Goal: Navigation & Orientation: Find specific page/section

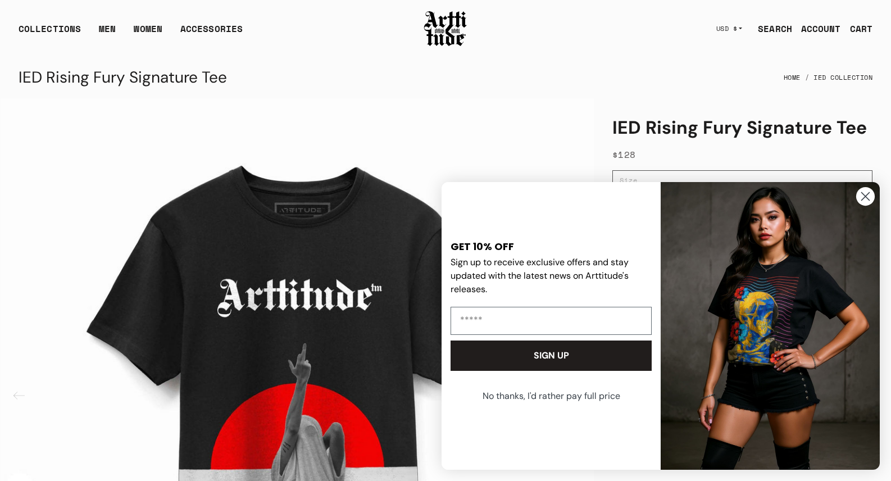
click at [870, 194] on circle "Close dialog" at bounding box center [865, 196] width 19 height 19
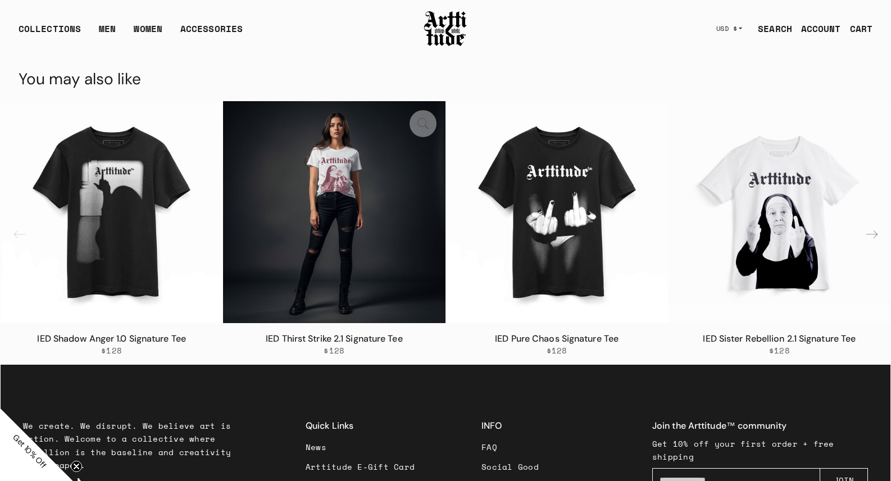
scroll to position [1324, 0]
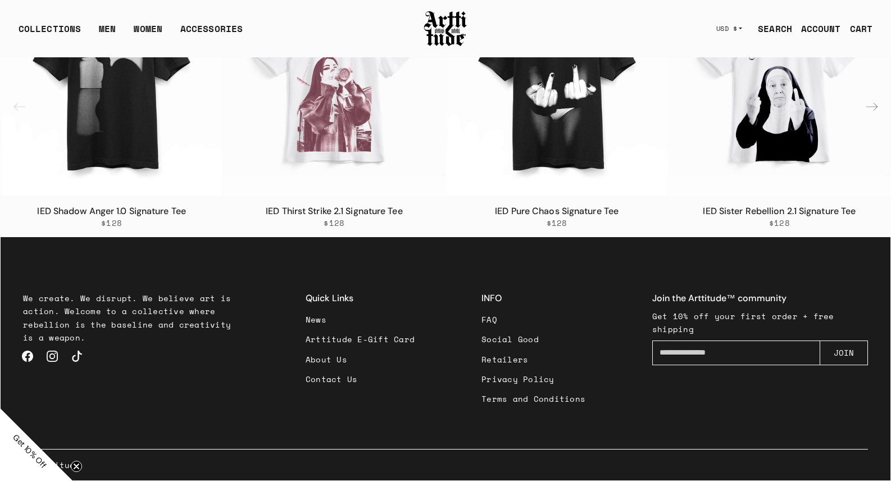
click at [498, 358] on link "Retailers" at bounding box center [533, 359] width 104 height 20
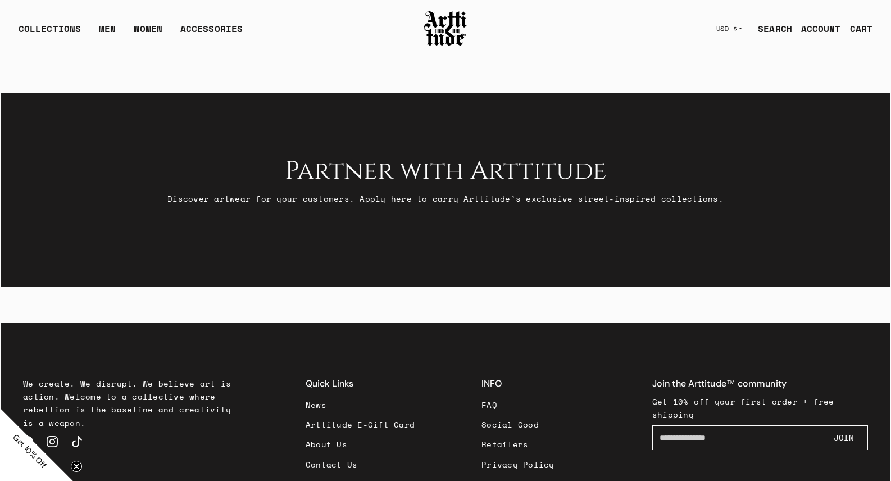
scroll to position [1, 0]
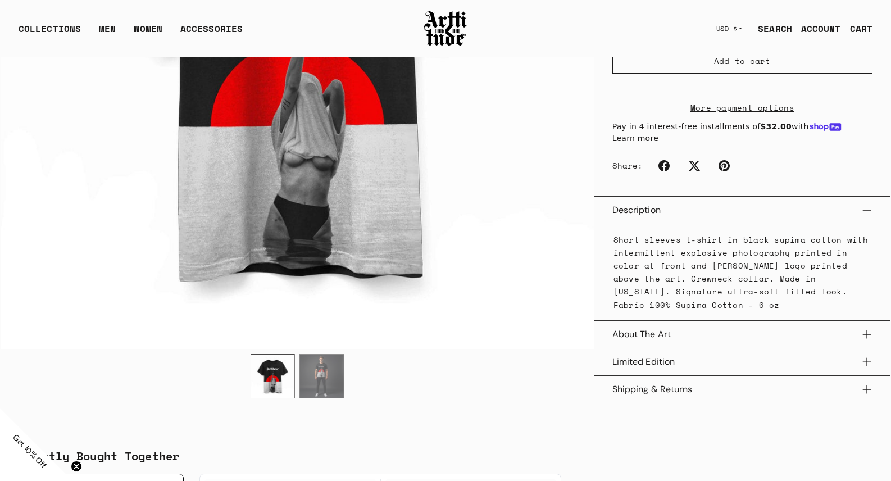
scroll to position [345, 0]
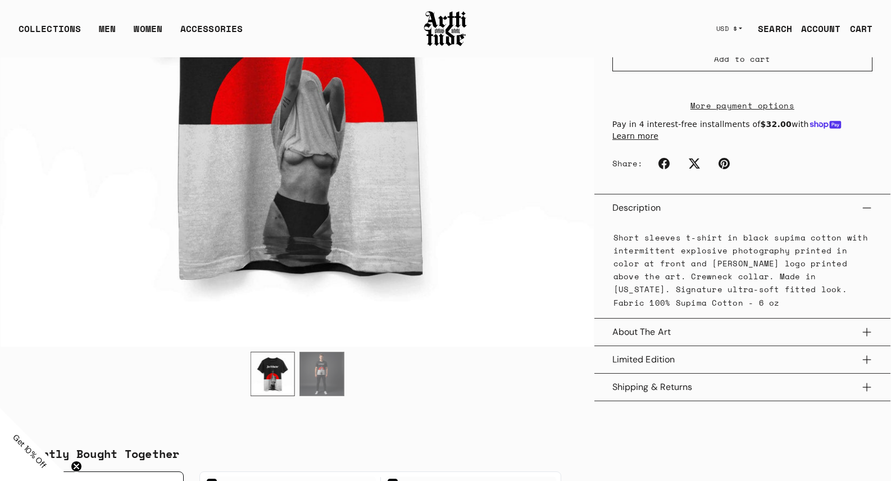
click at [319, 373] on img "2 / 2" at bounding box center [321, 373] width 43 height 43
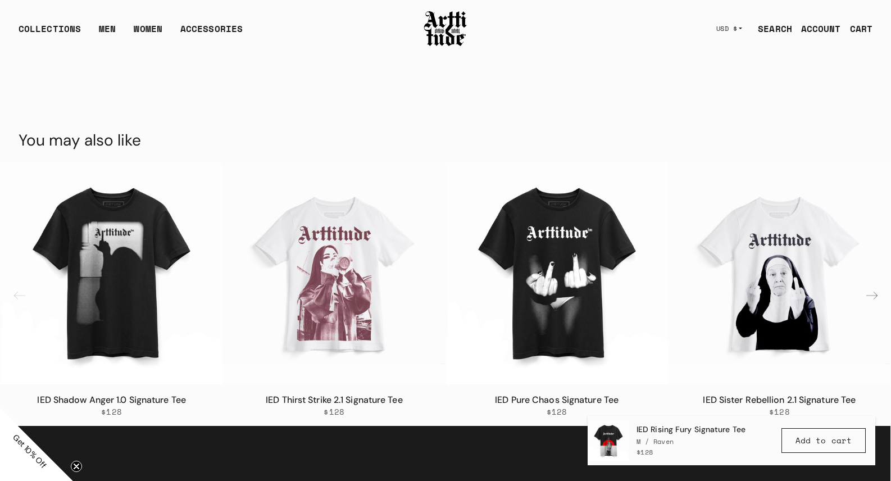
scroll to position [1134, 0]
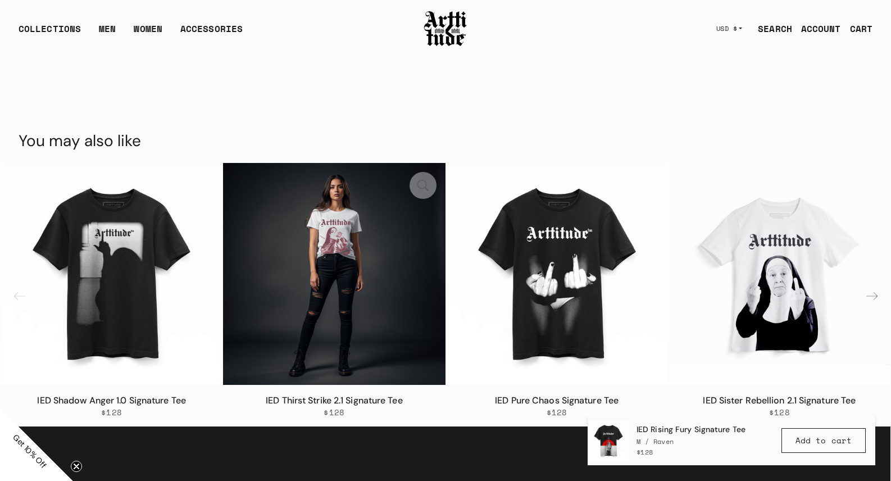
click at [337, 254] on img "2 / 8" at bounding box center [334, 274] width 222 height 222
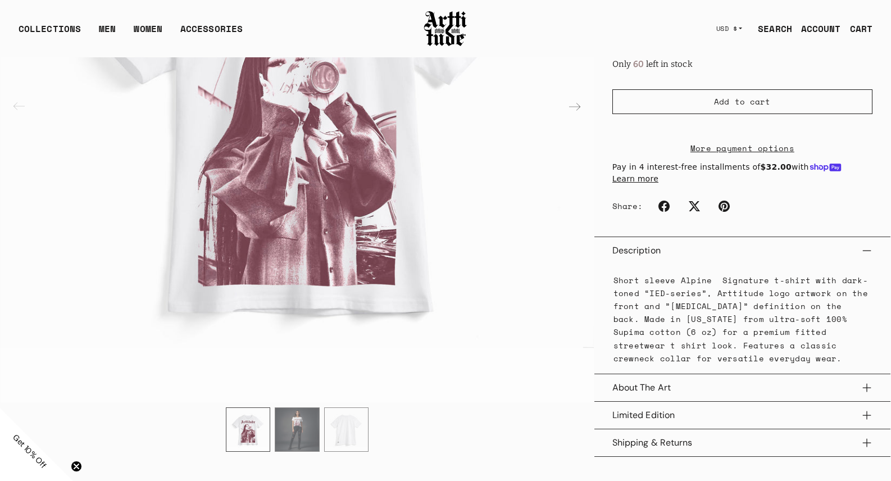
scroll to position [319, 0]
click at [299, 436] on img "2 / 3" at bounding box center [296, 428] width 43 height 43
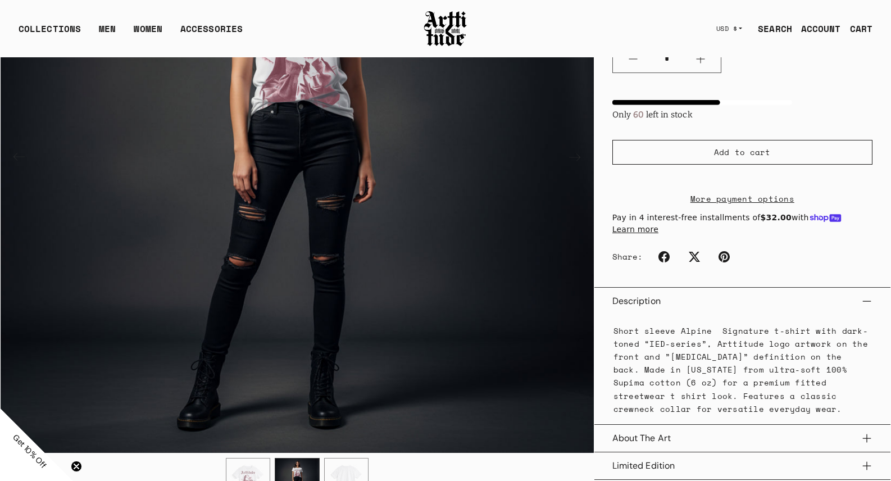
scroll to position [271, 0]
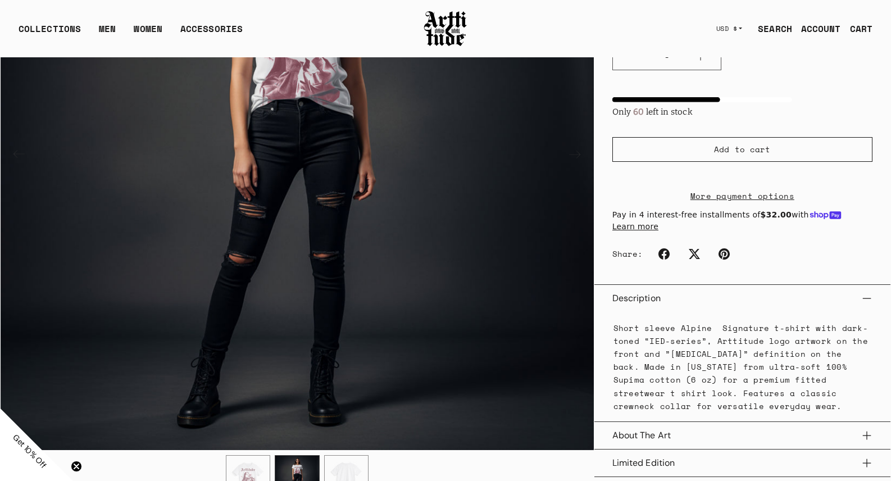
click at [349, 467] on img "3 / 3" at bounding box center [346, 476] width 43 height 43
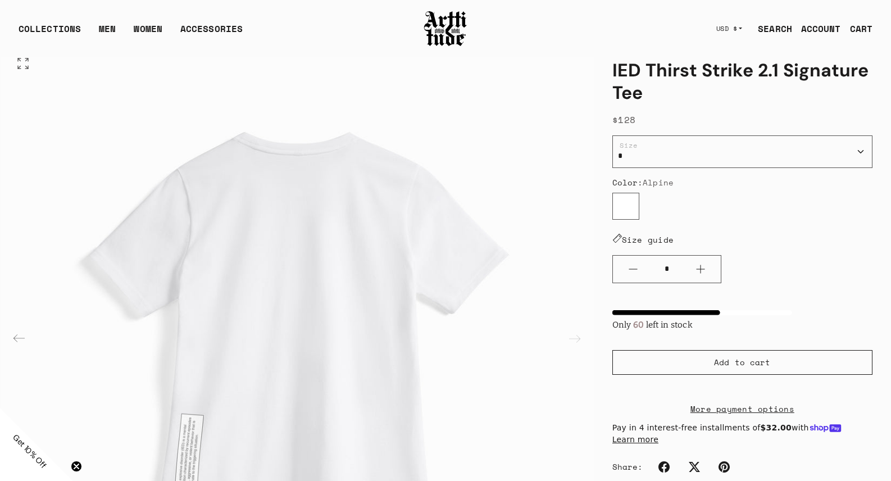
scroll to position [35, 0]
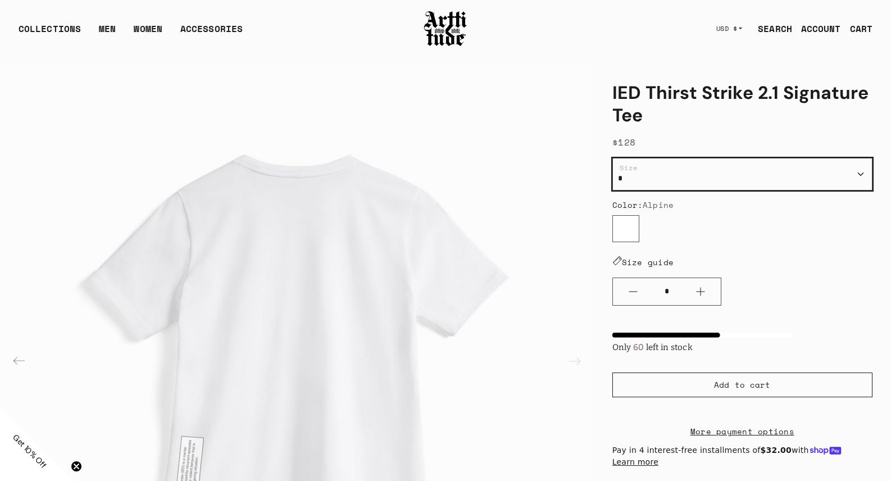
click at [716, 183] on select "**********" at bounding box center [742, 174] width 260 height 33
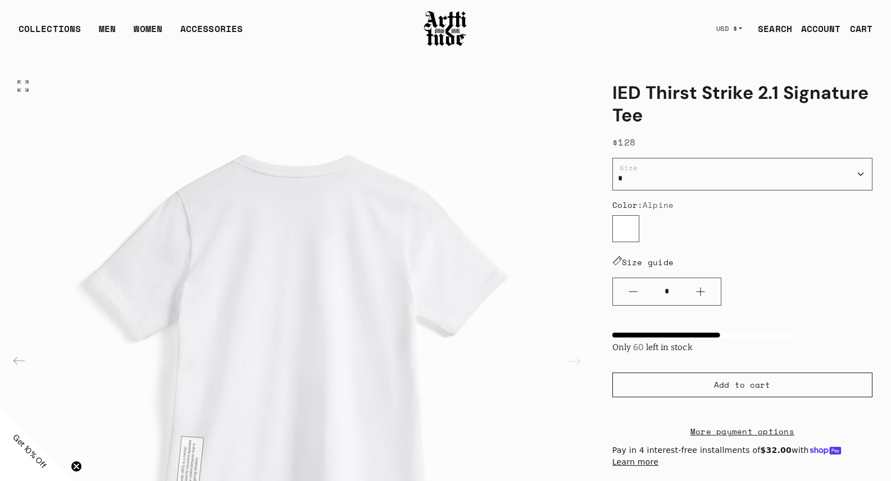
click at [571, 152] on img "3 / 3" at bounding box center [297, 359] width 593 height 593
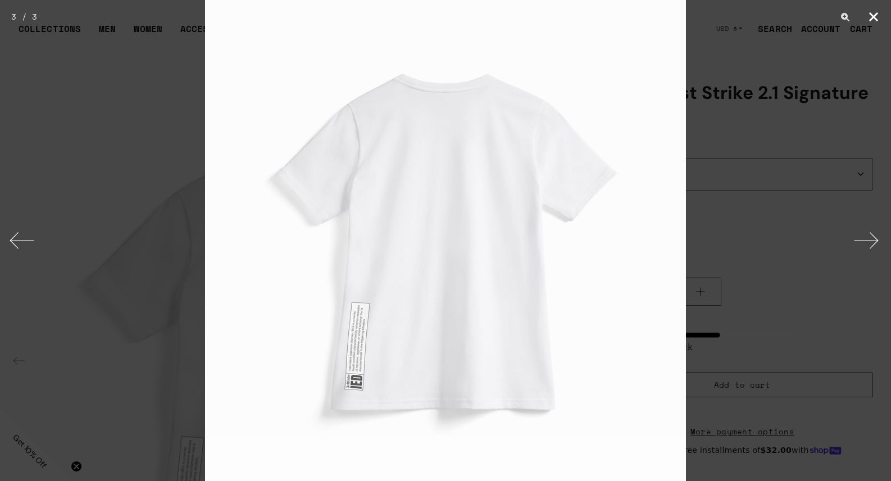
click at [868, 16] on button "Close" at bounding box center [873, 17] width 28 height 34
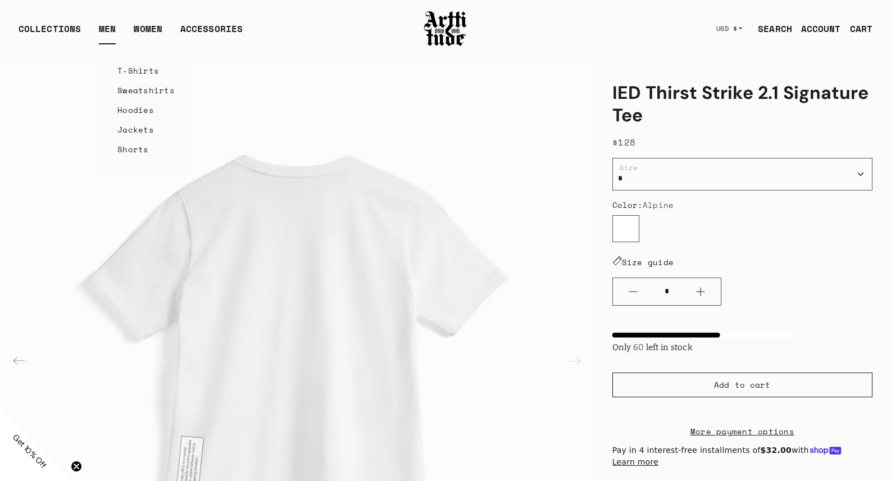
click at [145, 107] on link "Hoodies" at bounding box center [145, 110] width 57 height 20
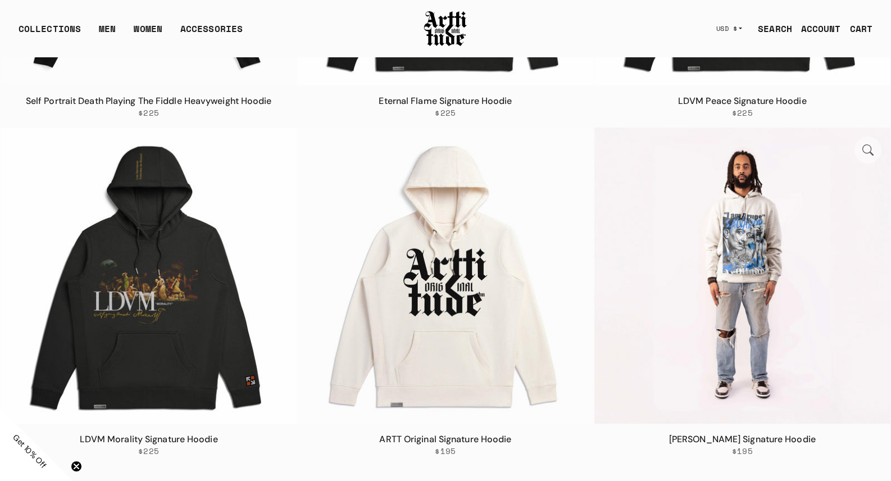
scroll to position [2126, 0]
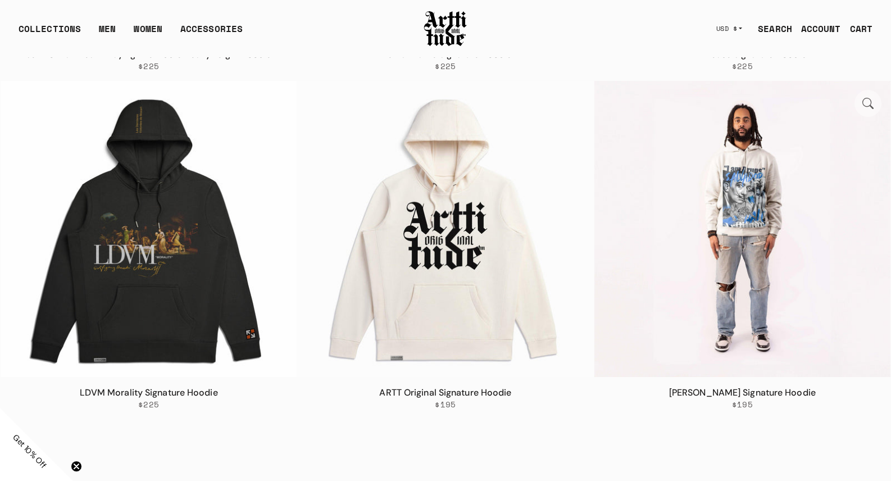
click at [747, 177] on img at bounding box center [742, 229] width 296 height 296
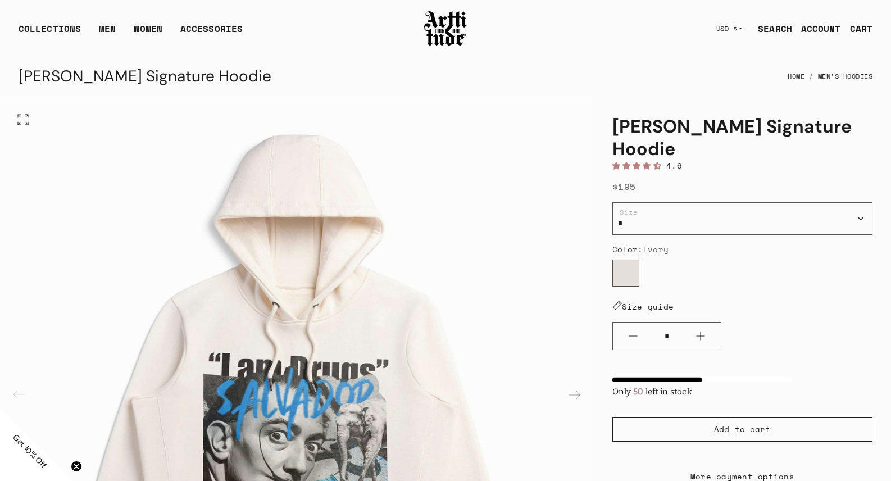
scroll to position [1, 0]
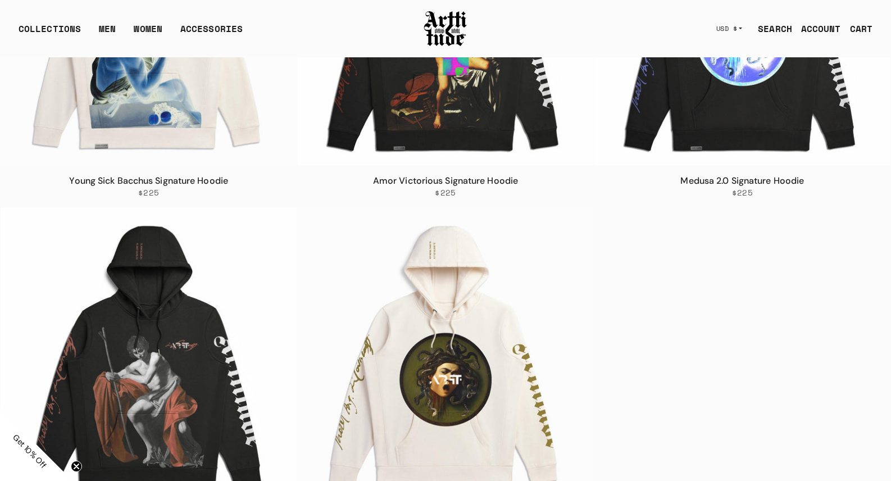
scroll to position [3460, 0]
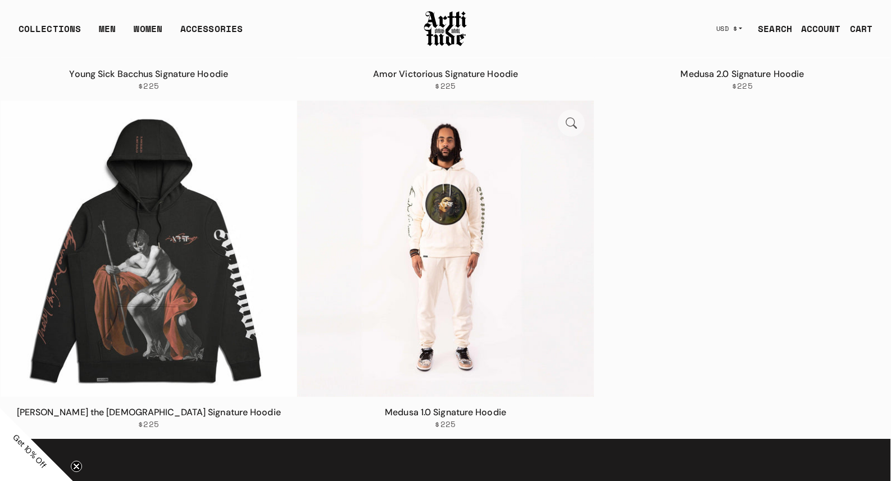
click at [449, 207] on img at bounding box center [445, 249] width 296 height 296
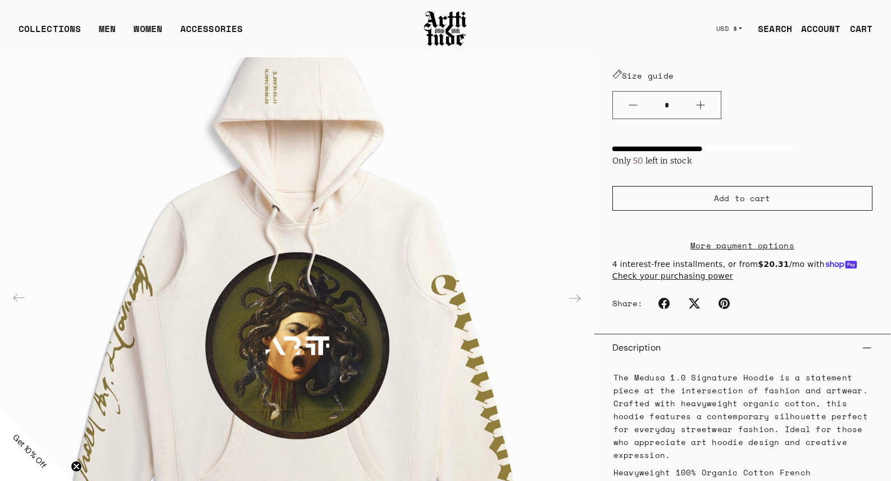
scroll to position [211, 0]
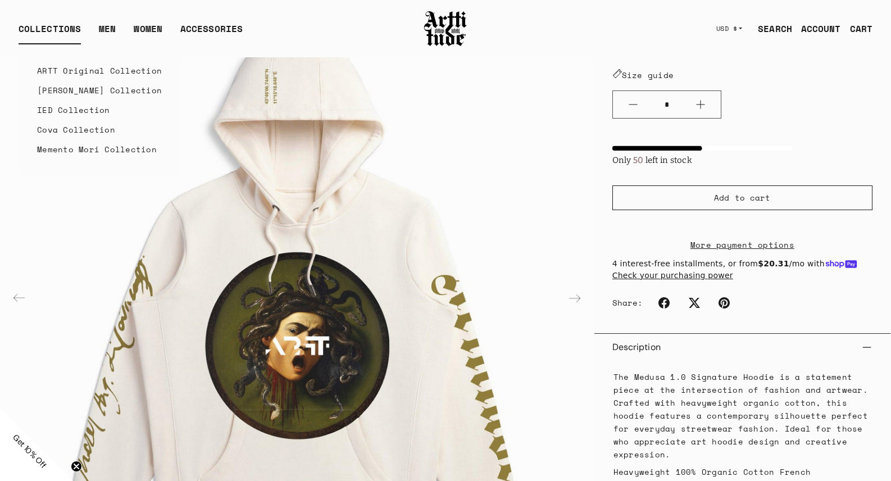
click at [80, 69] on link "ARTT Original Collection" at bounding box center [99, 71] width 125 height 20
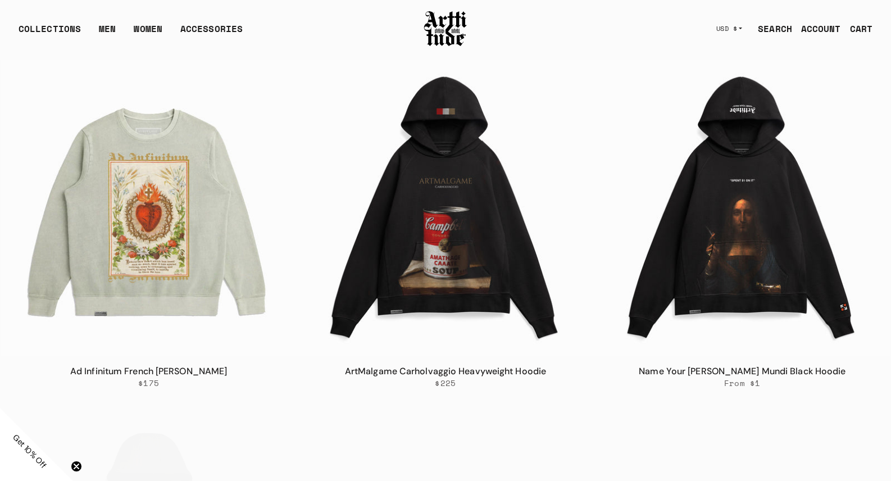
scroll to position [657, 0]
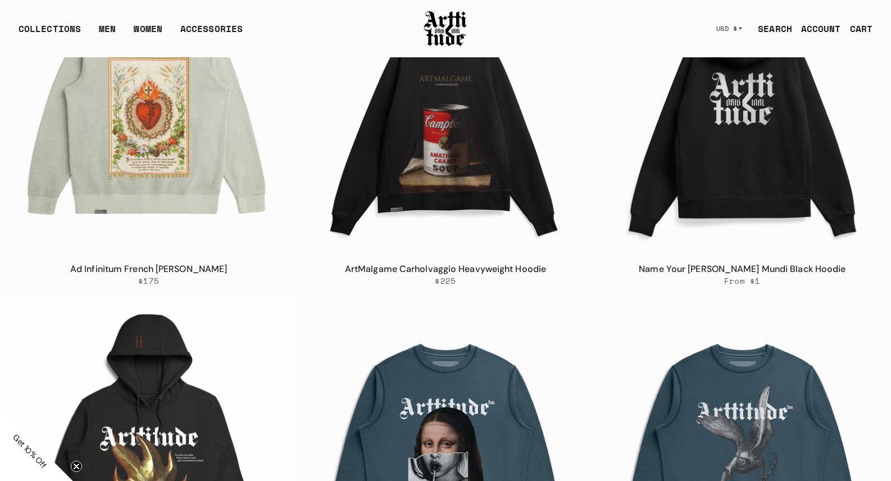
click at [753, 137] on img at bounding box center [742, 105] width 296 height 296
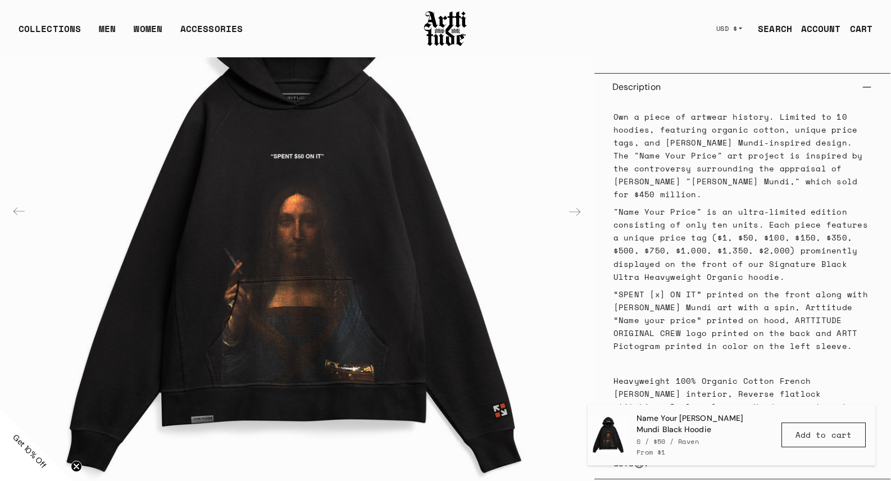
scroll to position [566, 0]
click at [268, 259] on img "4 / 4" at bounding box center [297, 210] width 593 height 593
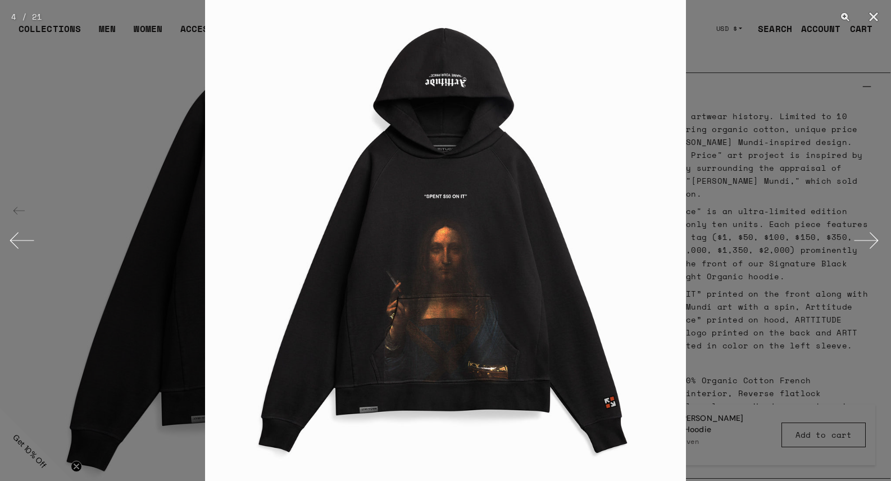
click at [450, 252] on img at bounding box center [445, 240] width 481 height 481
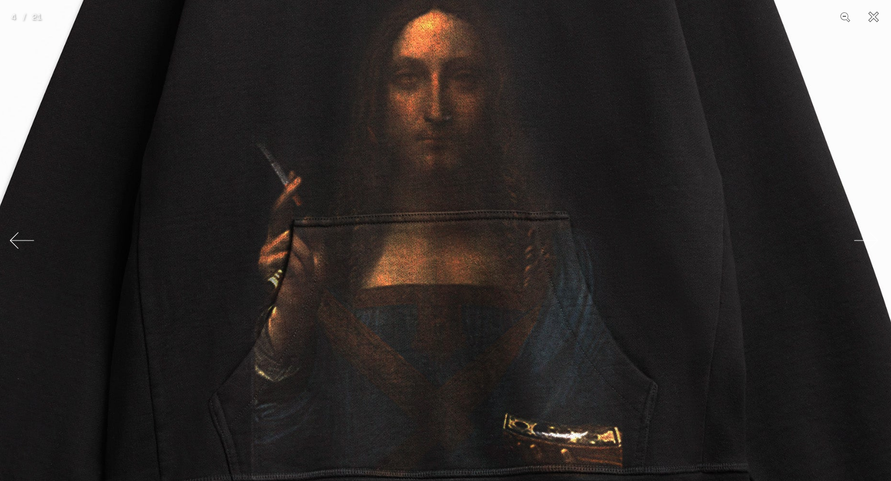
click at [876, 15] on button "Close" at bounding box center [873, 17] width 28 height 34
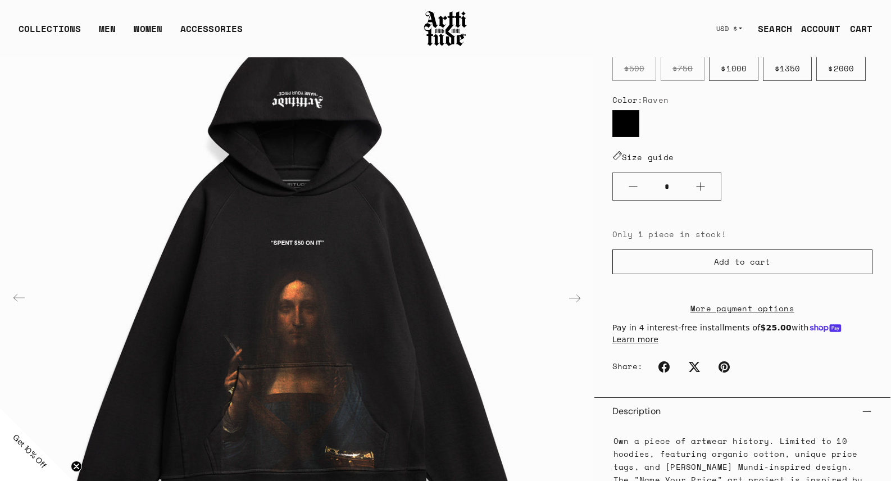
scroll to position [242, 0]
click at [136, 91] on link "Sweatshirts" at bounding box center [145, 90] width 57 height 20
